Goal: Task Accomplishment & Management: Manage account settings

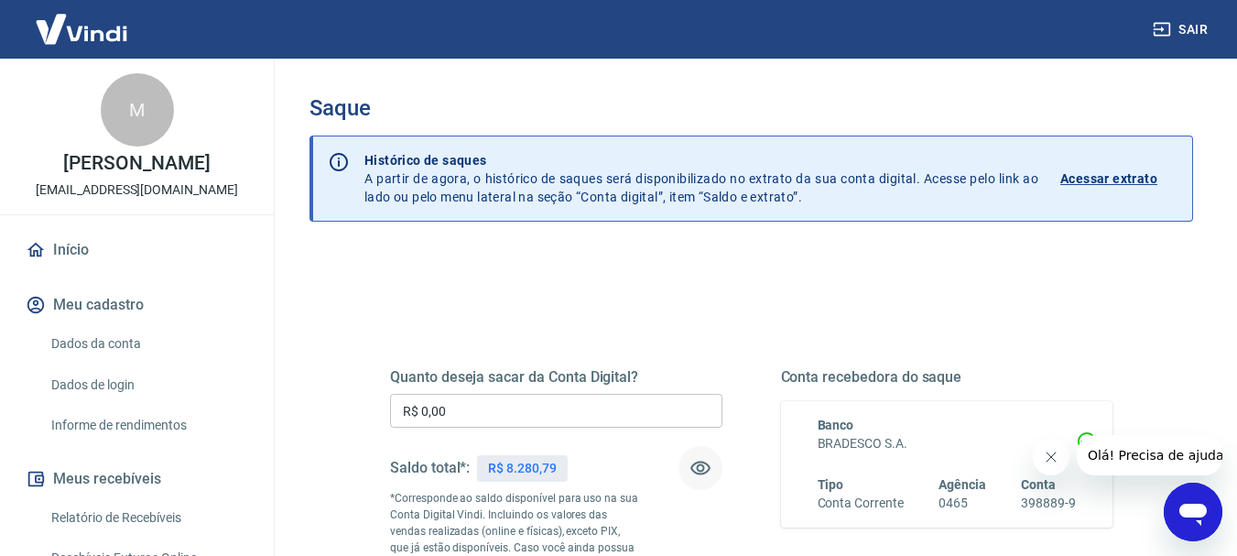
click at [701, 469] on icon "button" at bounding box center [700, 468] width 22 height 22
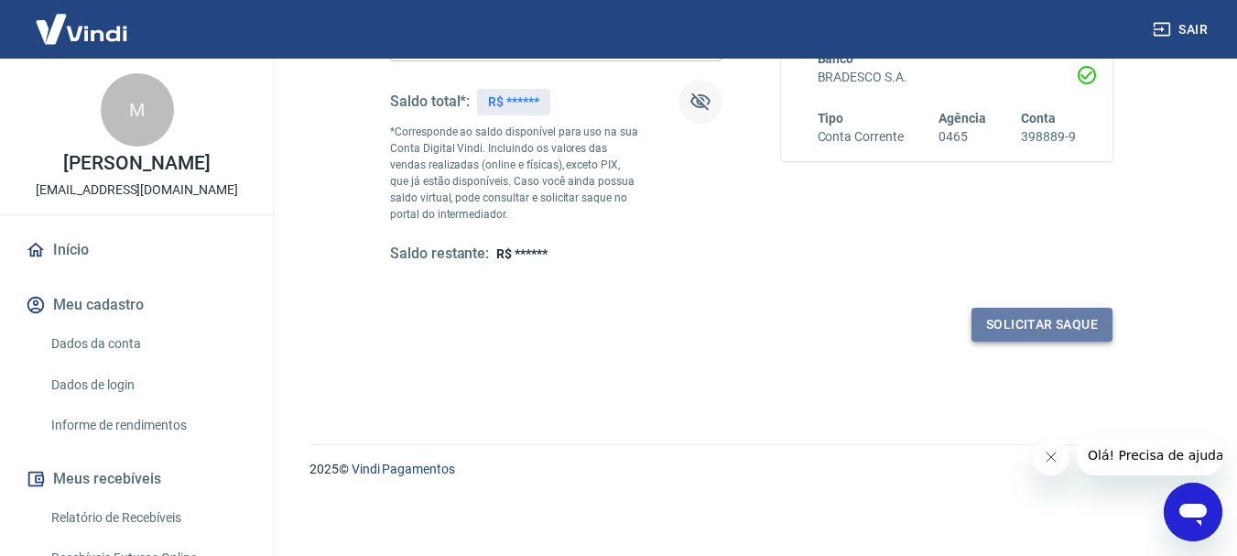
click at [1034, 319] on button "Solicitar saque" at bounding box center [1041, 325] width 141 height 34
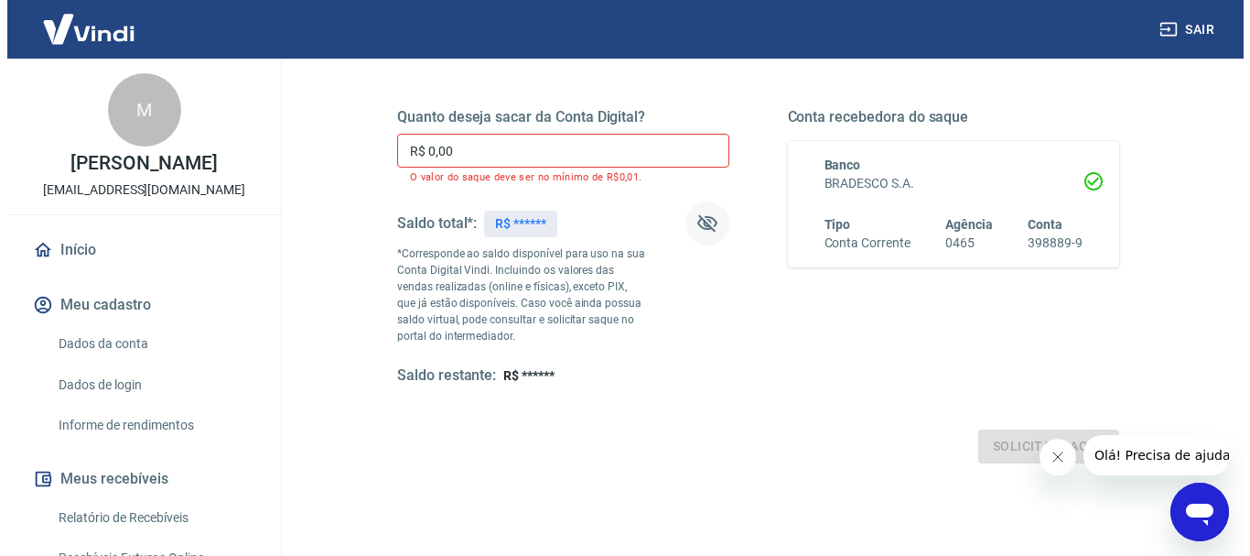
scroll to position [256, 0]
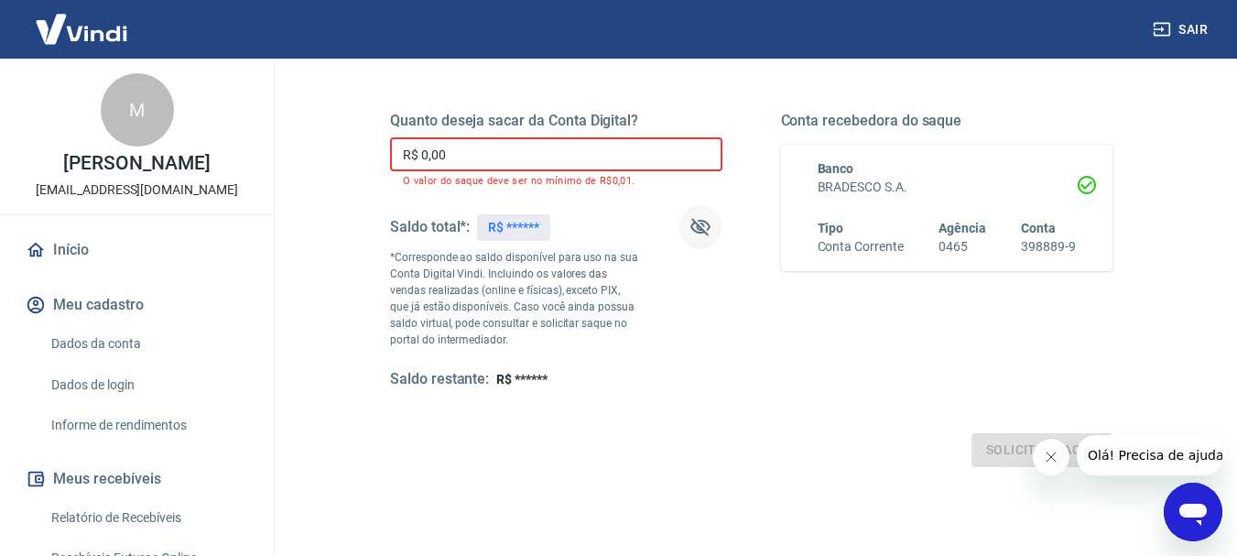
click at [680, 157] on input "R$ 0,00" at bounding box center [556, 154] width 332 height 34
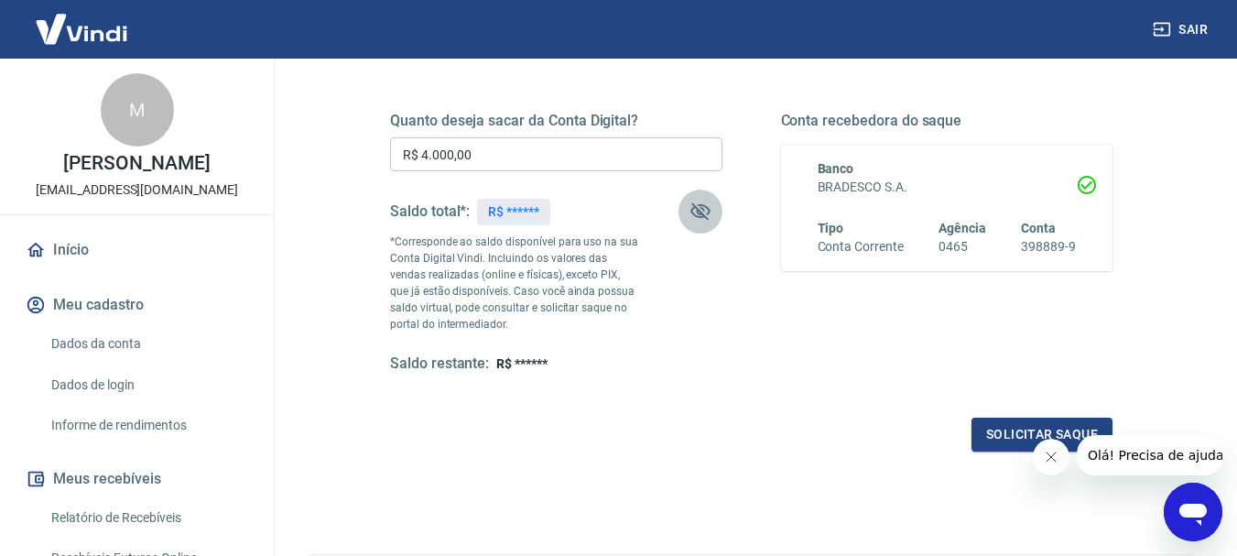
click at [695, 211] on icon "button" at bounding box center [700, 211] width 22 height 22
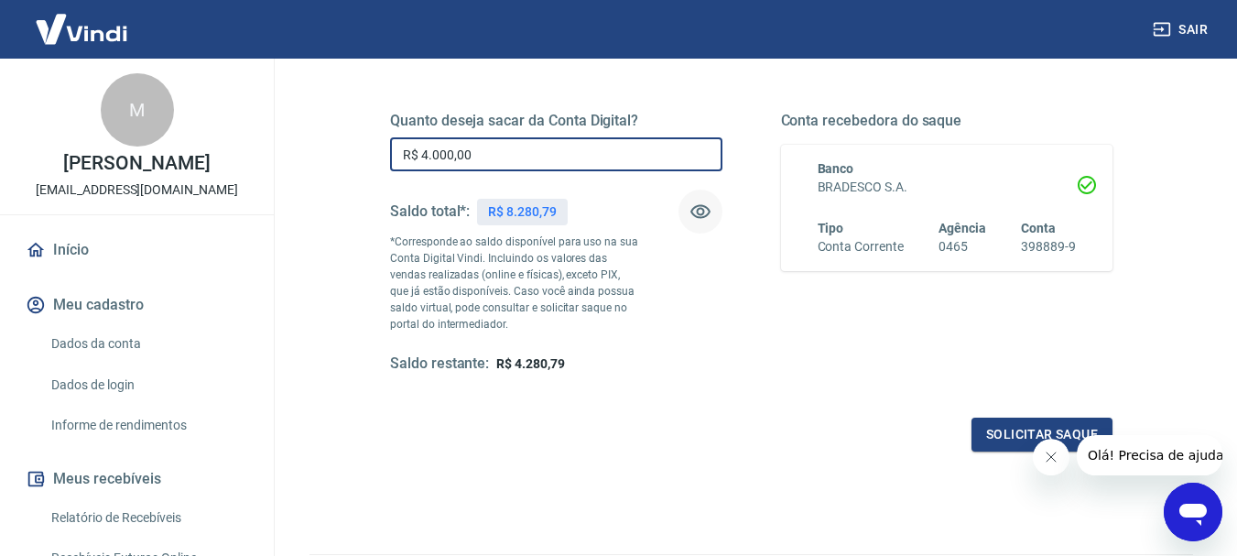
click at [587, 153] on input "R$ 4.000,00" at bounding box center [556, 154] width 332 height 34
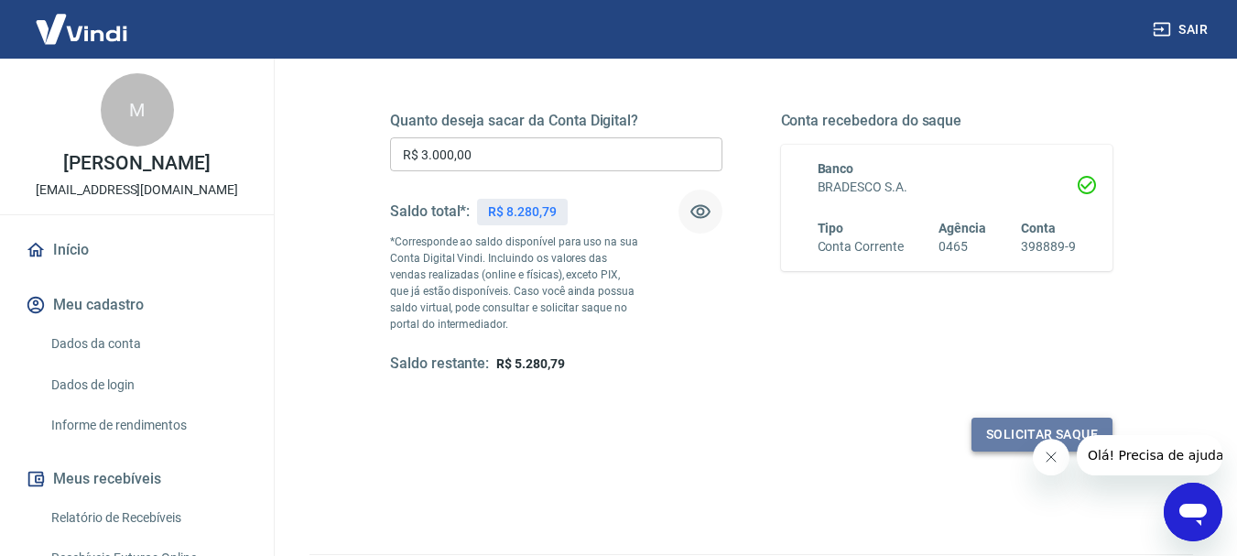
click at [992, 436] on button "Solicitar saque" at bounding box center [1041, 434] width 141 height 34
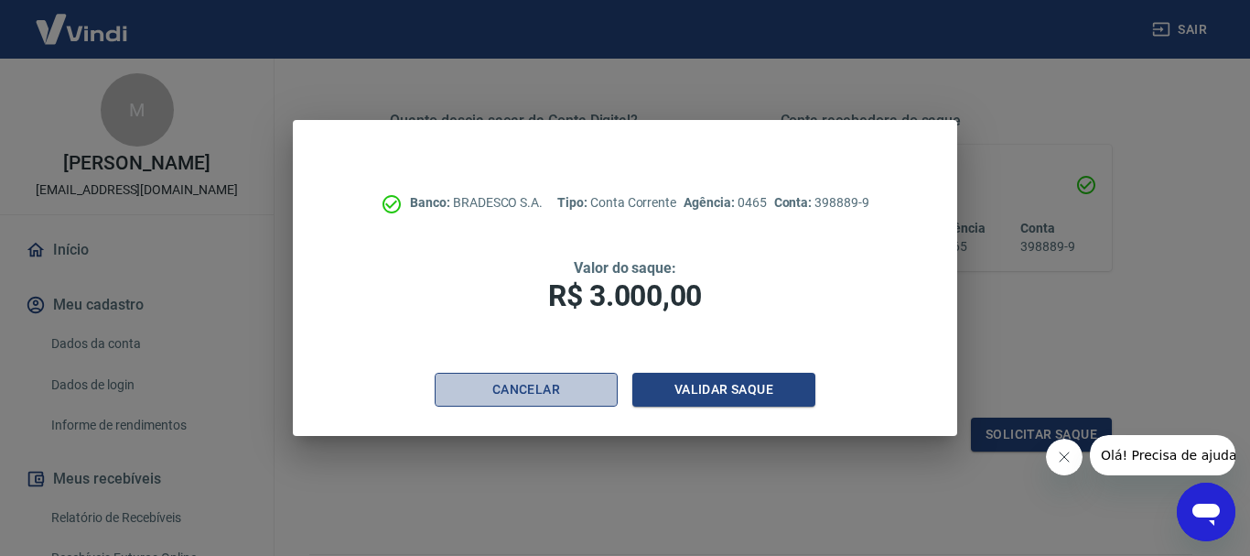
click at [561, 390] on button "Cancelar" at bounding box center [526, 390] width 183 height 34
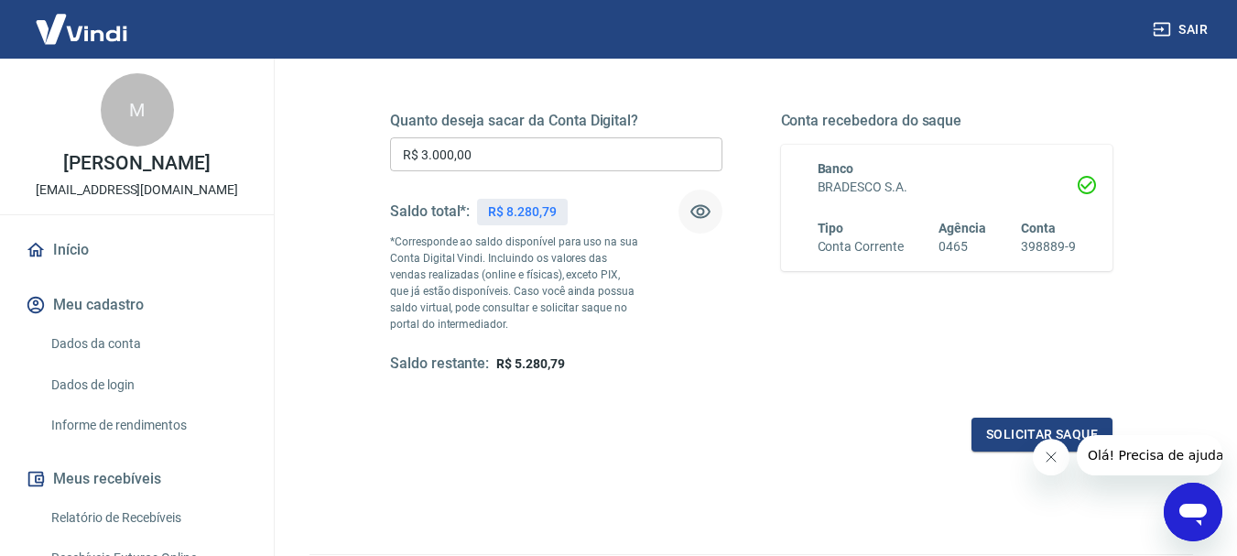
click at [528, 153] on input "R$ 3.000,00" at bounding box center [556, 154] width 332 height 34
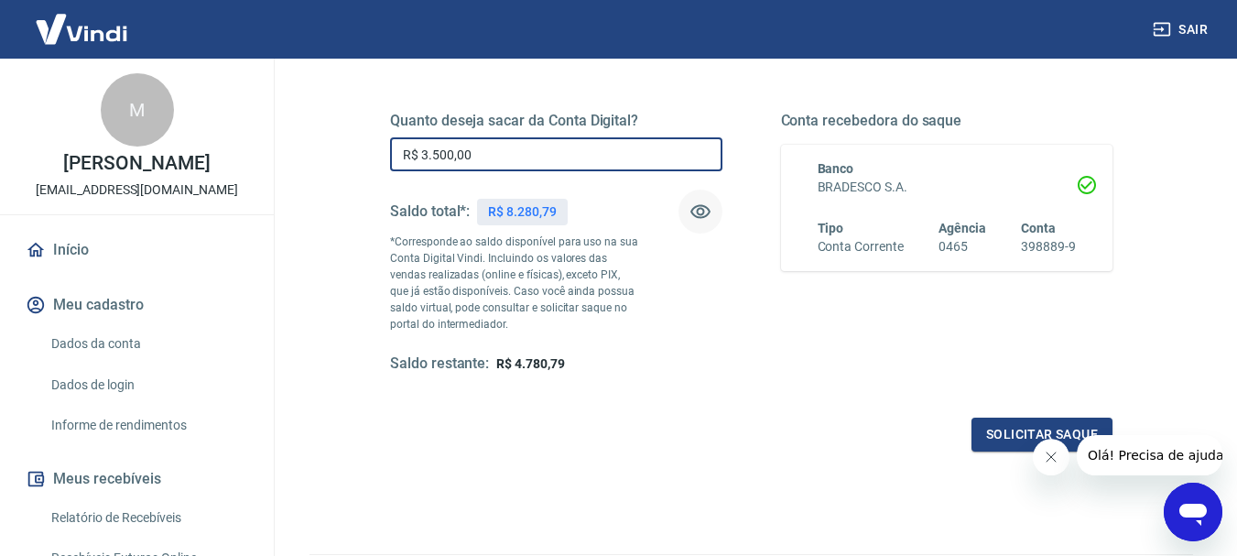
type input "R$ 3.500,00"
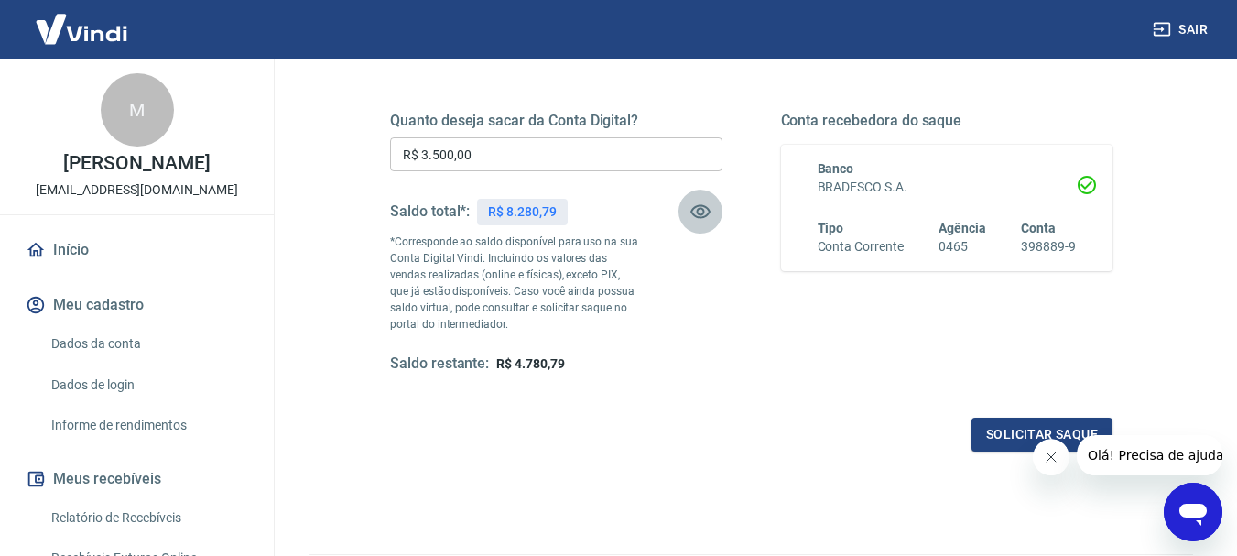
click at [703, 217] on icon "button" at bounding box center [700, 212] width 20 height 14
click at [703, 217] on icon "button" at bounding box center [700, 211] width 20 height 17
click at [1004, 432] on button "Solicitar saque" at bounding box center [1041, 434] width 141 height 34
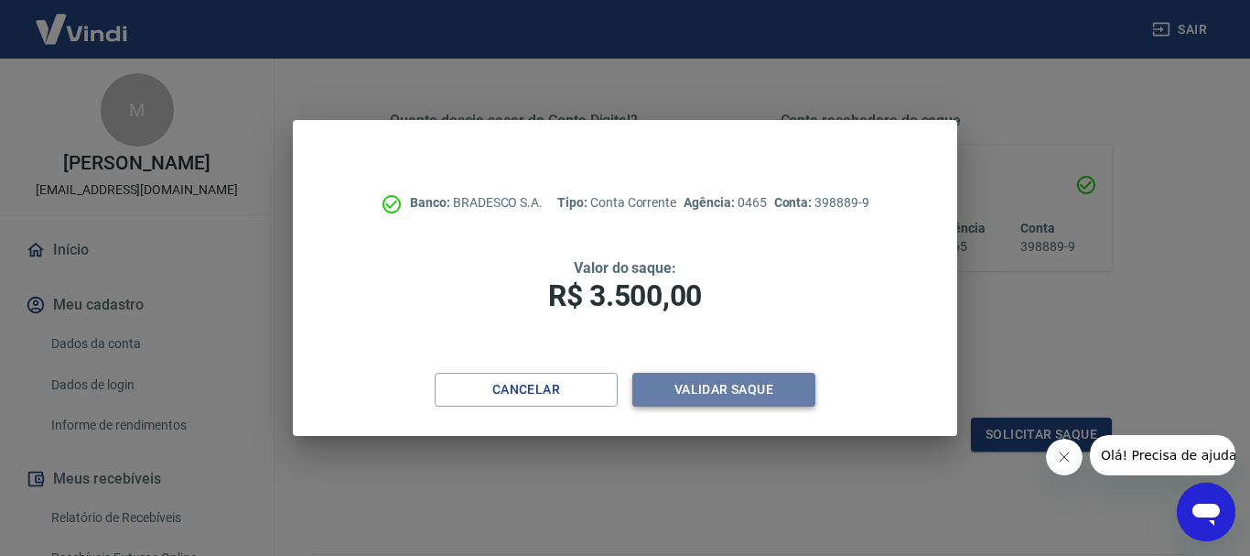
click at [688, 398] on button "Validar saque" at bounding box center [724, 390] width 183 height 34
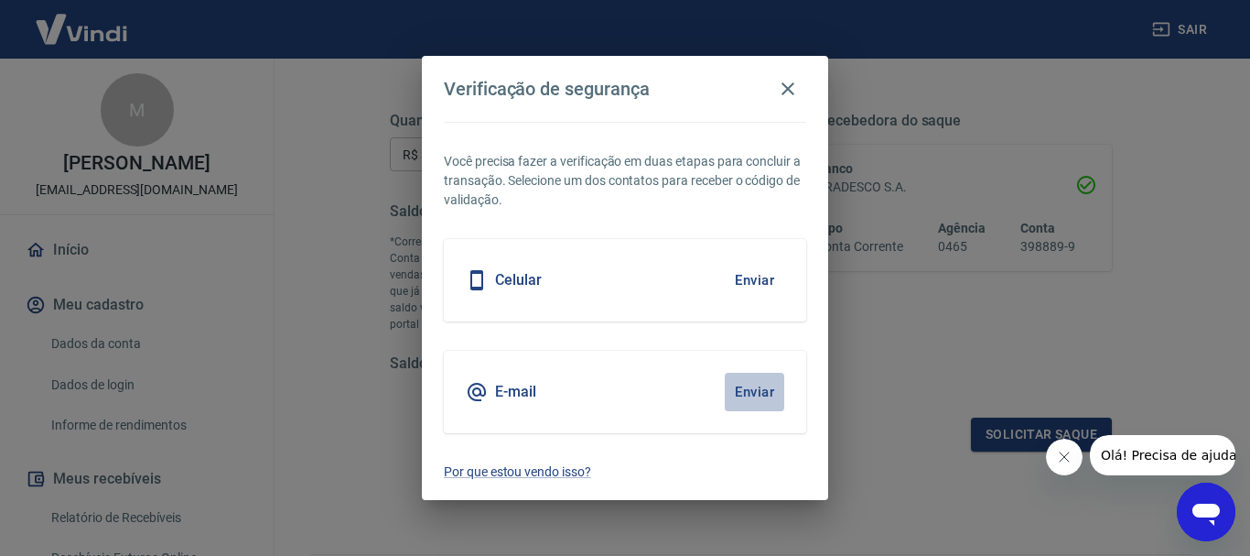
click at [763, 391] on button "Enviar" at bounding box center [755, 392] width 60 height 38
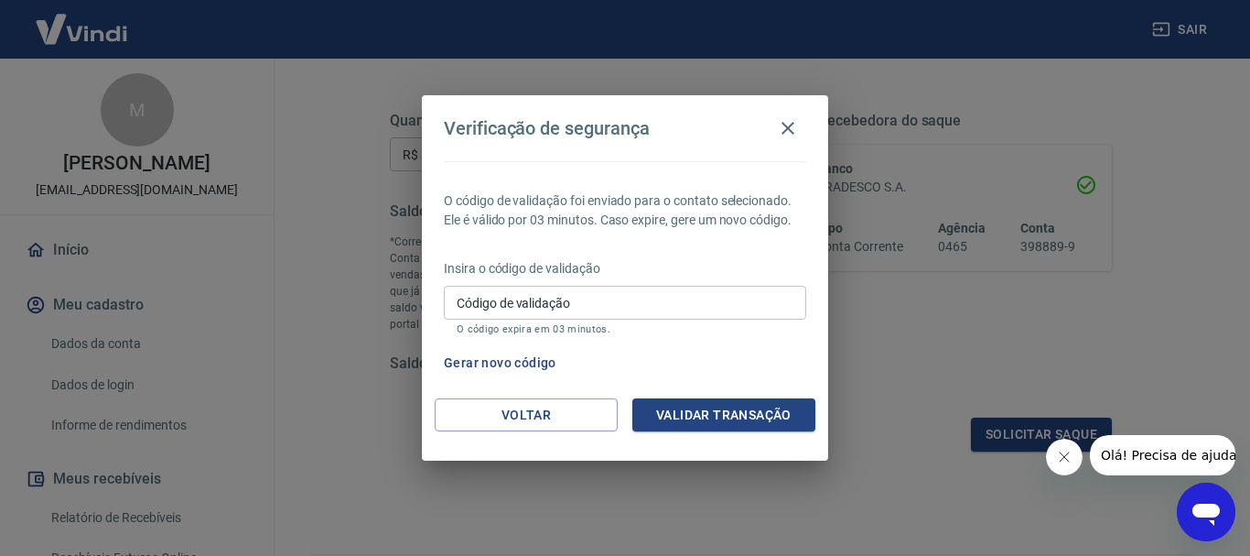
click at [591, 297] on input "Código de validação" at bounding box center [625, 303] width 363 height 34
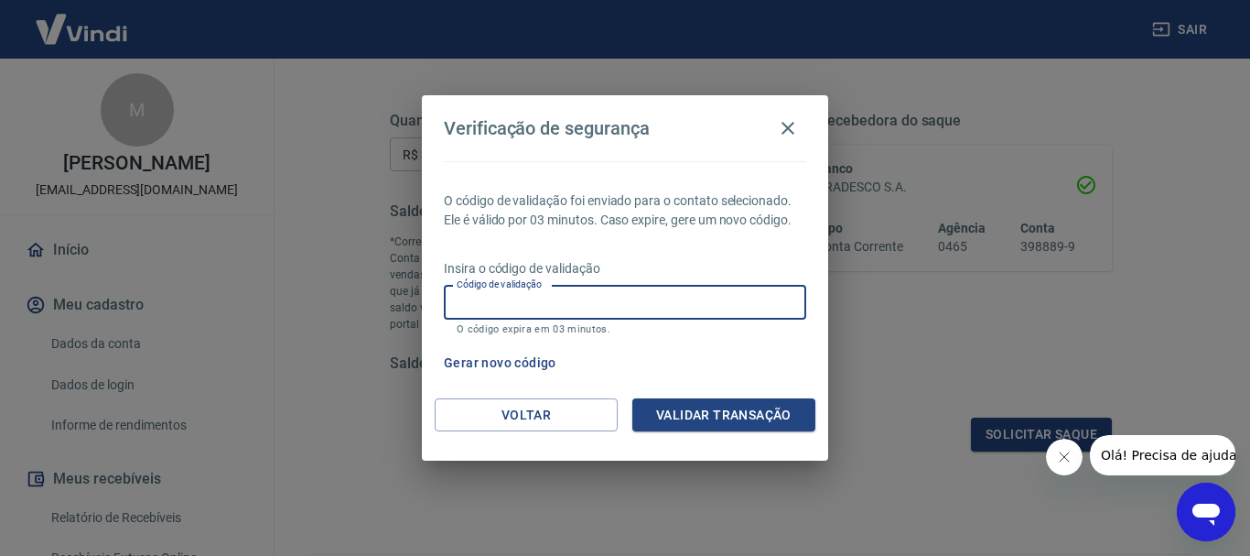
paste input "742230"
type input "742230"
drag, startPoint x: 694, startPoint y: 417, endPoint x: 697, endPoint y: 406, distance: 11.3
click at [695, 417] on button "Validar transação" at bounding box center [724, 415] width 183 height 34
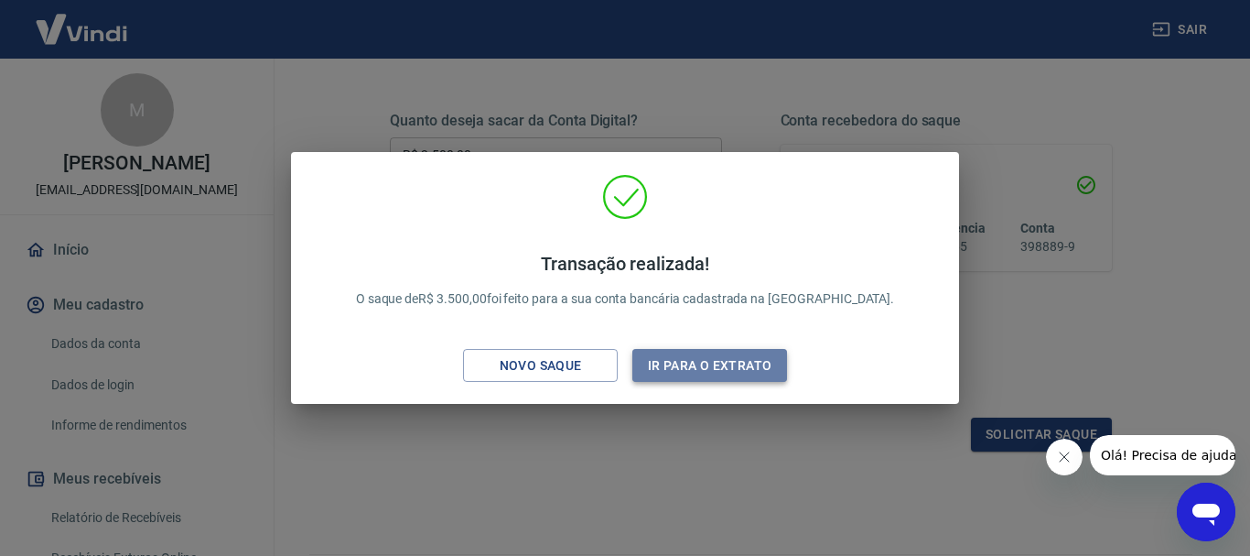
click at [713, 363] on button "Ir para o extrato" at bounding box center [710, 366] width 155 height 34
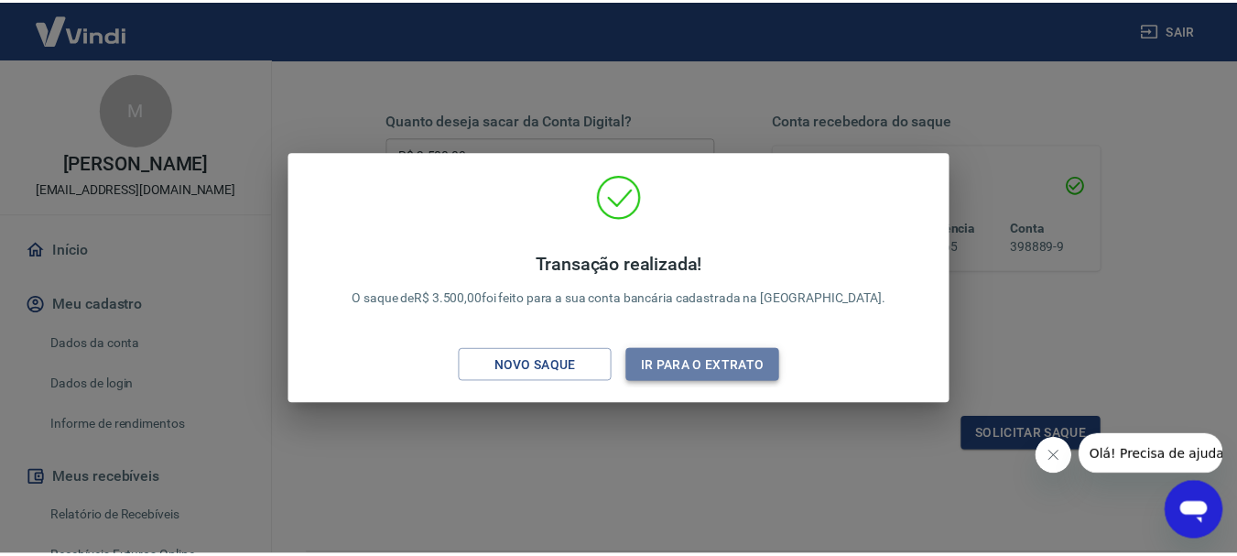
scroll to position [295, 0]
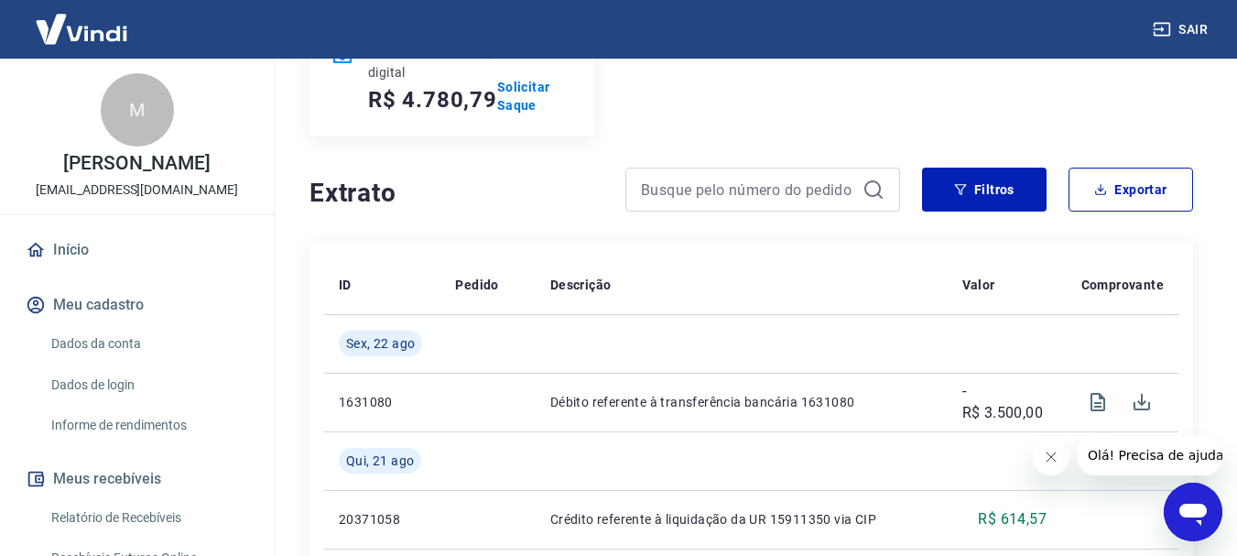
scroll to position [458, 0]
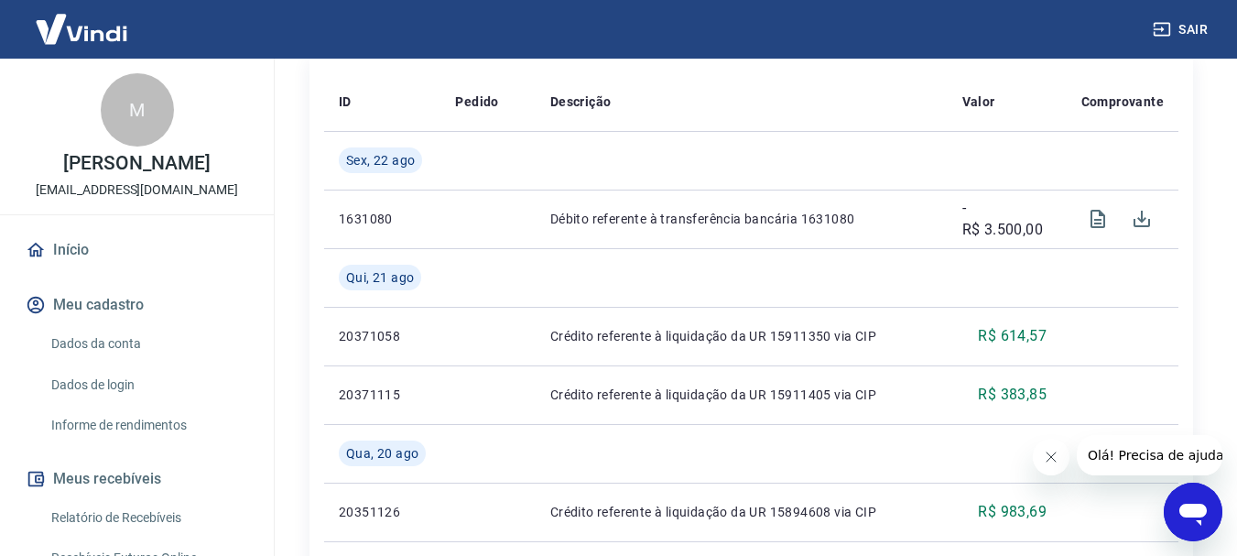
click at [1051, 459] on icon "Fechar mensagem da empresa" at bounding box center [1050, 456] width 15 height 15
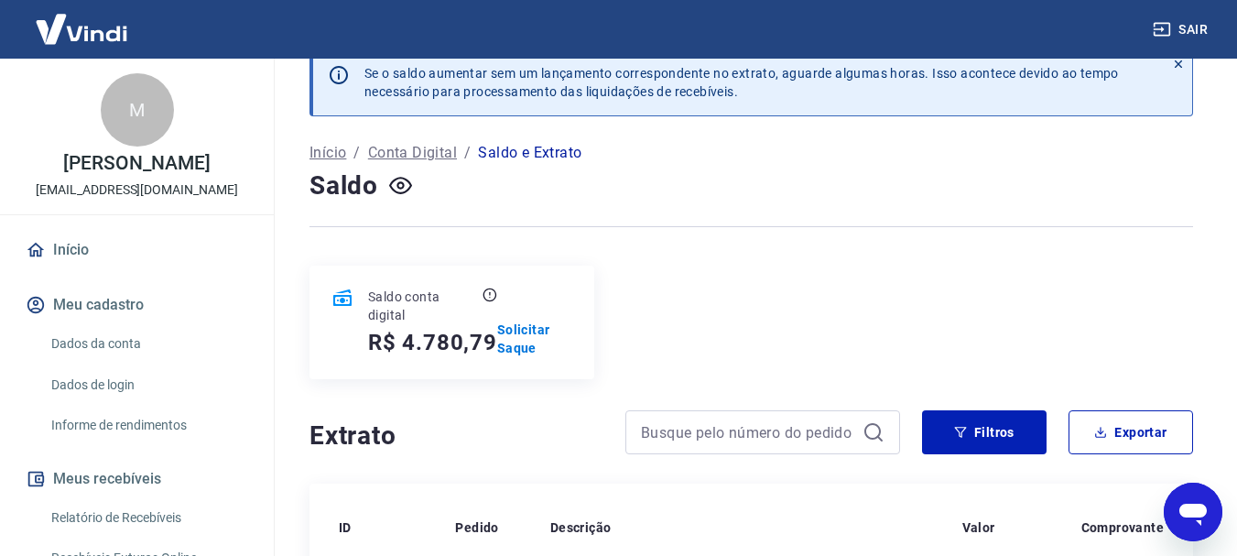
scroll to position [0, 0]
